Goal: Obtain resource: Obtain resource

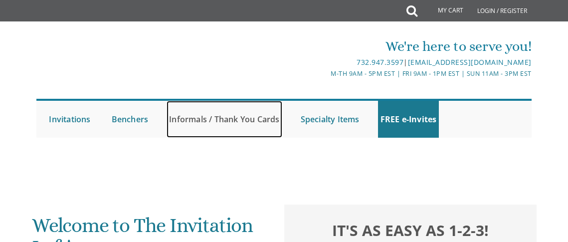
drag, startPoint x: 0, startPoint y: 0, endPoint x: 196, endPoint y: 122, distance: 230.7
click at [197, 121] on link "Informals / Thank You Cards" at bounding box center [224, 119] width 115 height 37
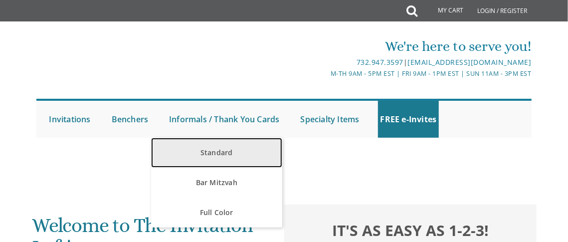
click at [184, 153] on link "Standard" at bounding box center [216, 153] width 131 height 30
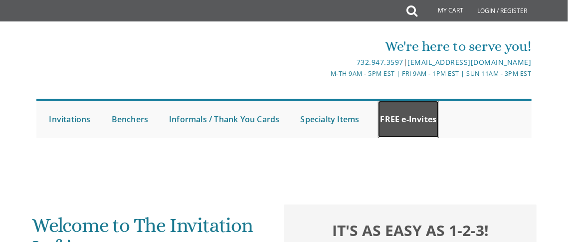
click at [397, 123] on link "FREE e-Invites" at bounding box center [408, 119] width 61 height 37
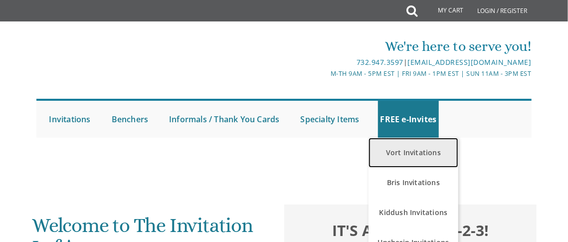
click at [421, 152] on link "Vort Invitations" at bounding box center [414, 153] width 90 height 30
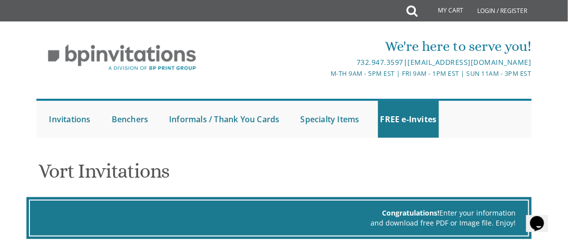
drag, startPoint x: 330, startPoint y: 68, endPoint x: 319, endPoint y: 71, distance: 11.4
click at [330, 68] on div "M-Th 9am - 5pm EST | Fri 9am - 1pm EST | Sun 11am - 3pm EST" at bounding box center [367, 73] width 330 height 10
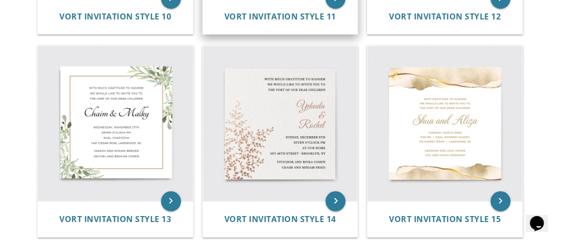
scroll to position [1047, 0]
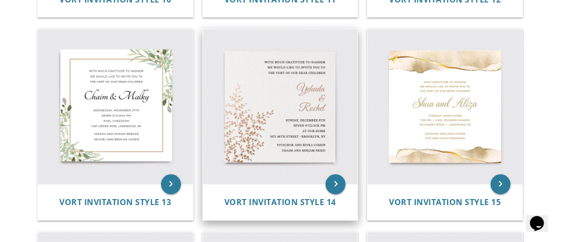
click at [266, 94] on img at bounding box center [280, 106] width 155 height 155
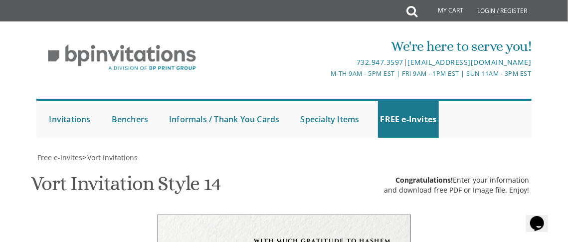
drag, startPoint x: 280, startPoint y: 180, endPoint x: 207, endPoint y: 174, distance: 73.1
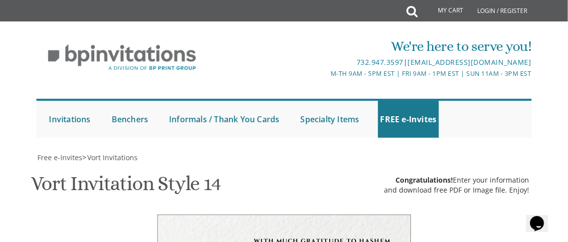
type textarea "Naftoli & Sorah"
drag, startPoint x: 239, startPoint y: 171, endPoint x: 200, endPoint y: 170, distance: 39.9
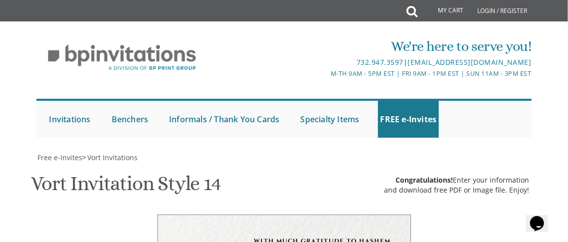
drag, startPoint x: 247, startPoint y: 170, endPoint x: 304, endPoint y: 171, distance: 56.9
drag, startPoint x: 238, startPoint y: 183, endPoint x: 257, endPoint y: 178, distance: 20.0
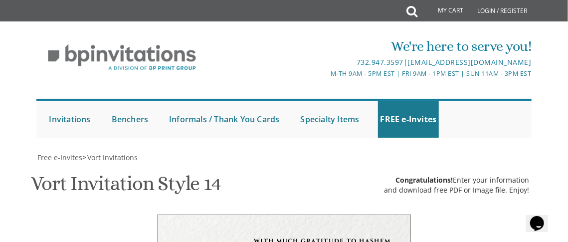
drag, startPoint x: 260, startPoint y: 192, endPoint x: 216, endPoint y: 193, distance: 43.9
drag, startPoint x: 267, startPoint y: 203, endPoint x: 218, endPoint y: 202, distance: 49.4
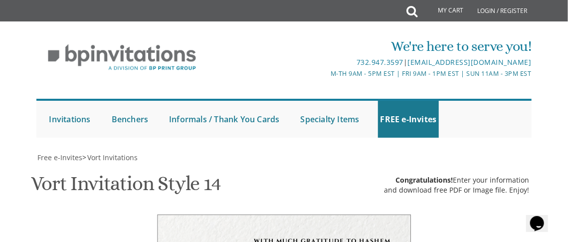
scroll to position [0, 0]
drag, startPoint x: 279, startPoint y: 201, endPoint x: 357, endPoint y: 207, distance: 78.6
type textarea "Tuesday, September 30th Seven thirty pm Madison Manor 401 Madison Ave • Lakewoo…"
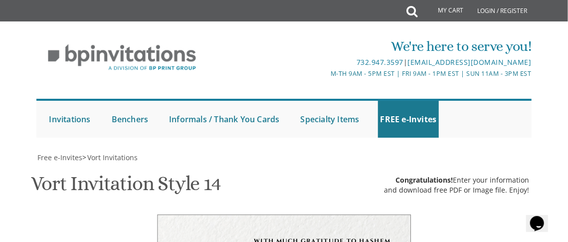
drag, startPoint x: 274, startPoint y: 129, endPoint x: 216, endPoint y: 118, distance: 59.0
drag, startPoint x: 293, startPoint y: 129, endPoint x: 211, endPoint y: 127, distance: 81.3
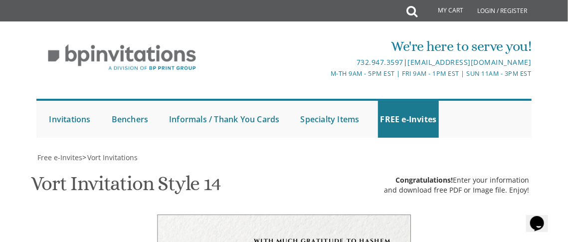
drag, startPoint x: 303, startPoint y: 141, endPoint x: 196, endPoint y: 142, distance: 107.2
type textarea "Yaakov and Tzippy Weinberger Yitzchok and Chana Malka Oppen"
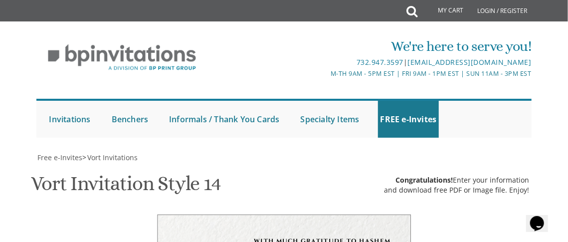
type input "c.oppen@optimum.net"
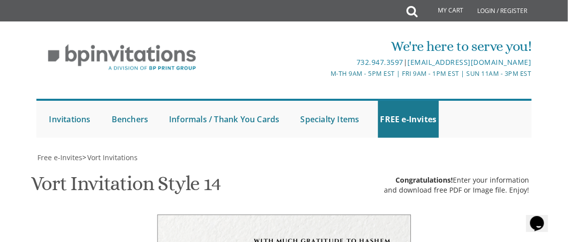
scroll to position [0, 0]
